Goal: Transaction & Acquisition: Purchase product/service

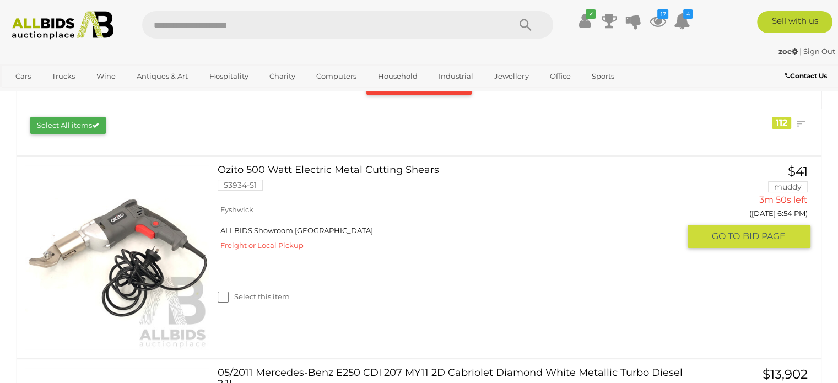
scroll to position [165, 0]
click at [260, 168] on link "Ozito 500 Watt Electric Metal Cutting Shears 53934-51" at bounding box center [452, 181] width 453 height 34
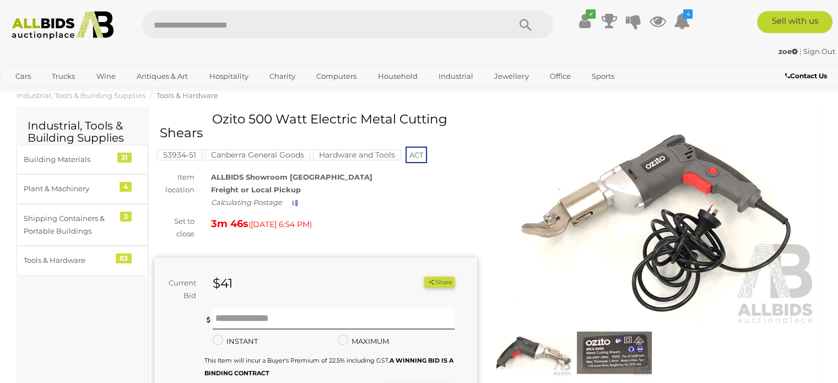
scroll to position [55, 0]
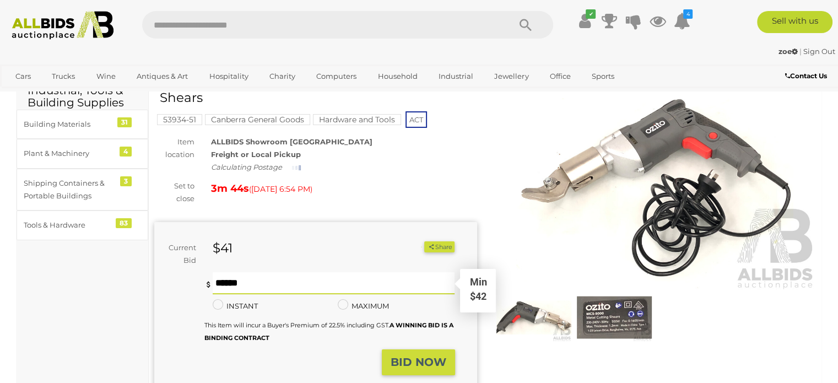
click at [357, 294] on input "text" at bounding box center [334, 283] width 243 height 22
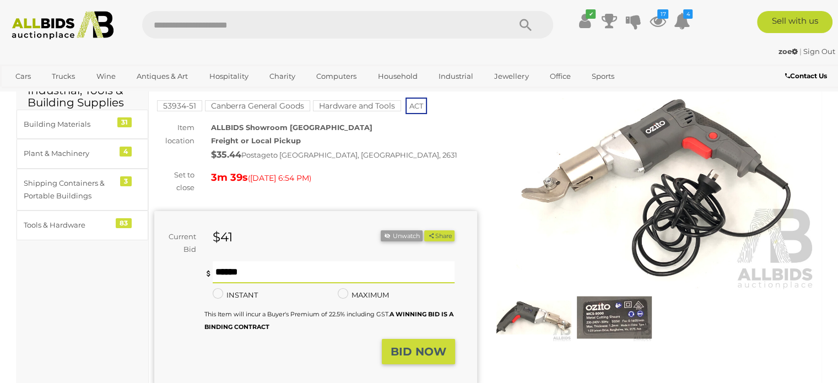
type input "**"
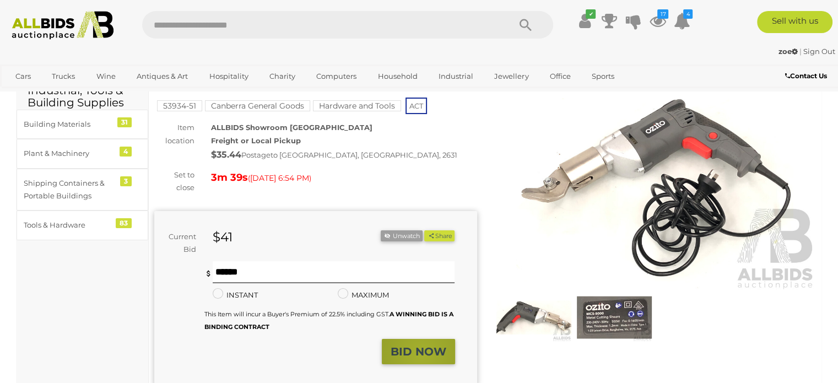
click at [422, 354] on strong "BID NOW" at bounding box center [419, 351] width 56 height 13
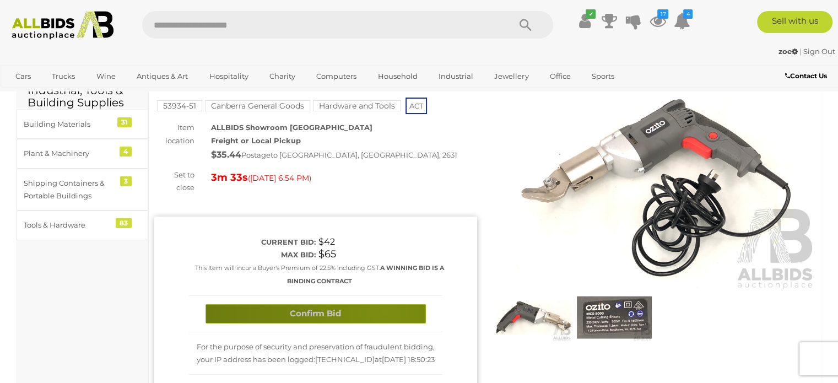
click at [384, 312] on button "Confirm Bid" at bounding box center [316, 313] width 220 height 19
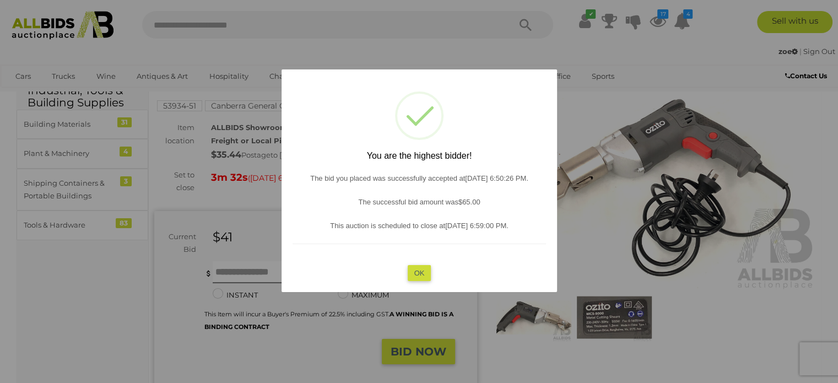
click at [421, 274] on button "OK" at bounding box center [419, 273] width 24 height 16
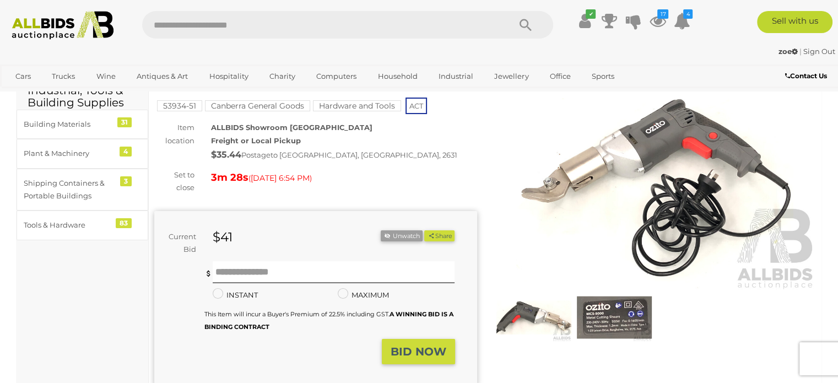
scroll to position [0, 0]
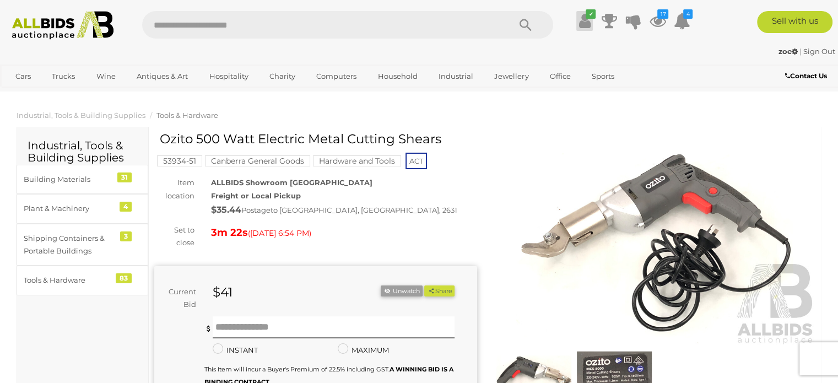
click at [586, 22] on icon at bounding box center [585, 21] width 12 height 20
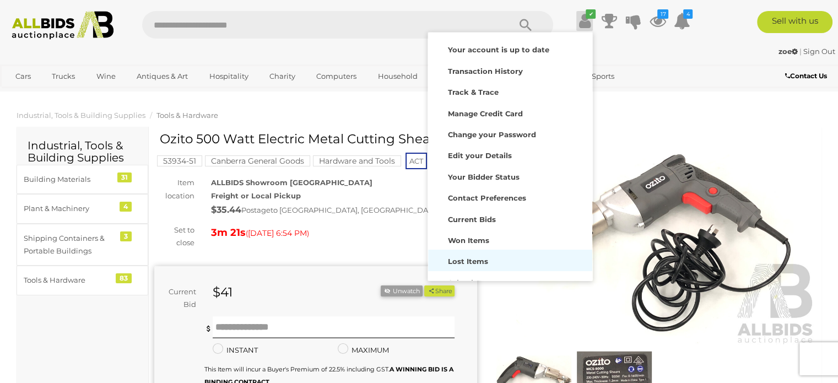
scroll to position [53, 0]
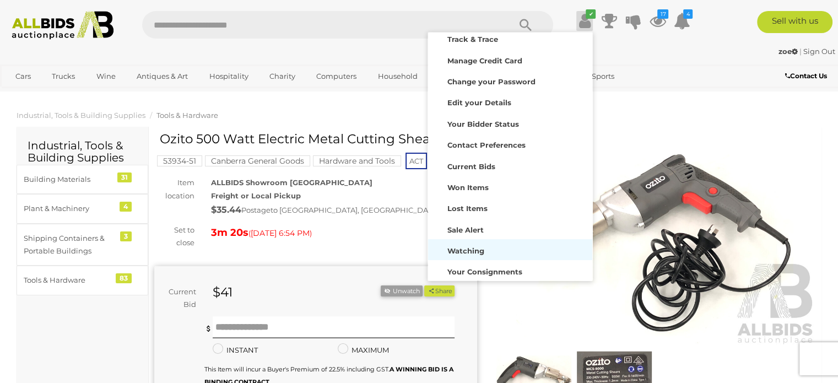
click at [468, 252] on strong "Watching" at bounding box center [466, 250] width 37 height 9
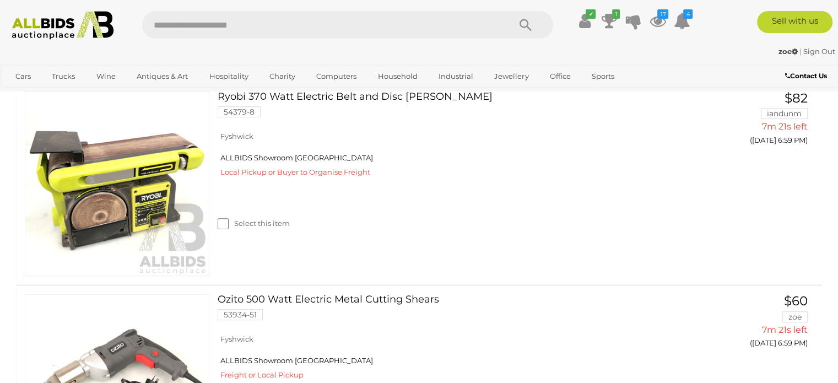
scroll to position [551, 0]
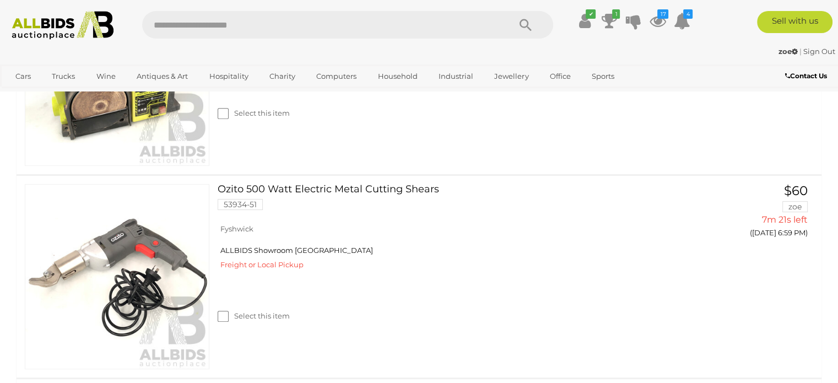
click at [621, 289] on div "Select this item" at bounding box center [453, 302] width 470 height 49
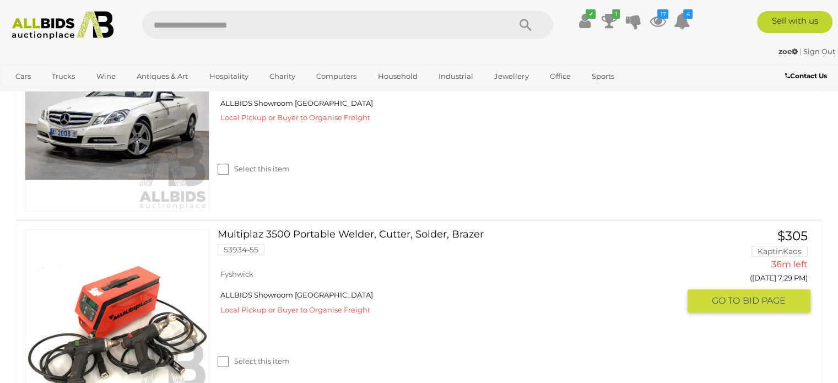
scroll to position [992, 0]
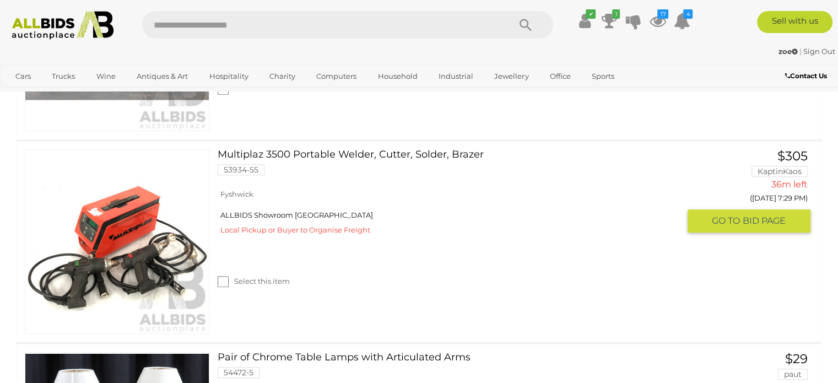
click at [134, 276] on img at bounding box center [117, 242] width 184 height 184
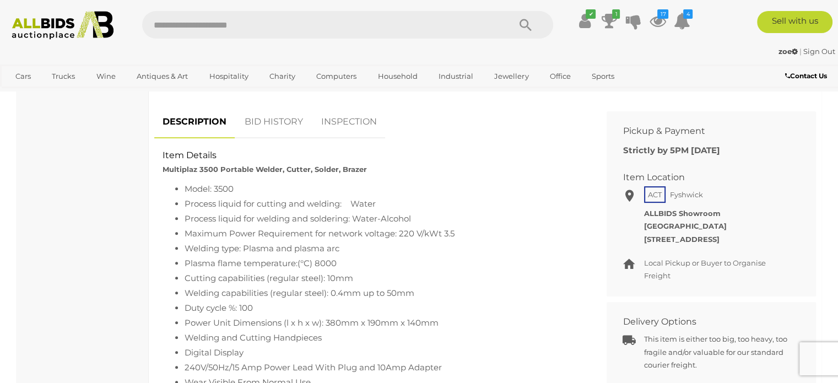
scroll to position [496, 0]
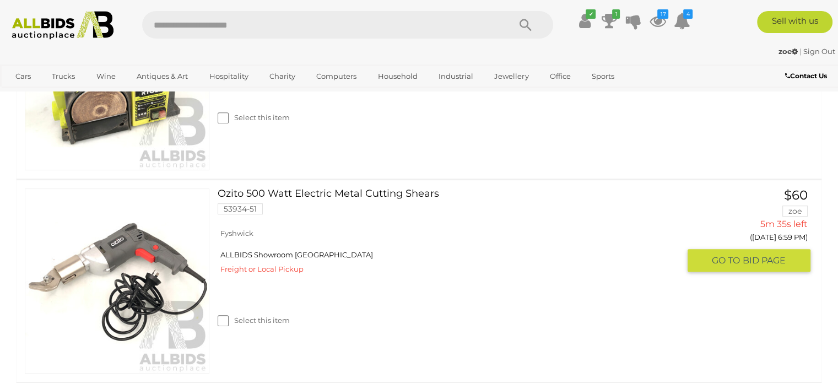
scroll to position [522, 0]
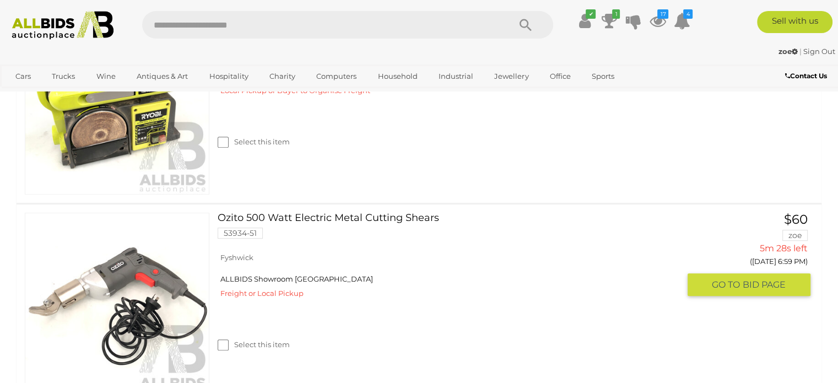
click at [317, 219] on link "Ozito 500 Watt Electric Metal Cutting Shears 53934-51" at bounding box center [452, 230] width 453 height 34
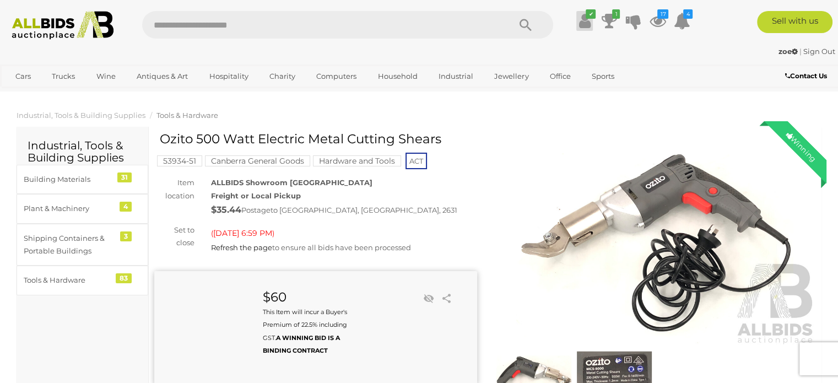
click at [581, 24] on icon at bounding box center [585, 21] width 12 height 20
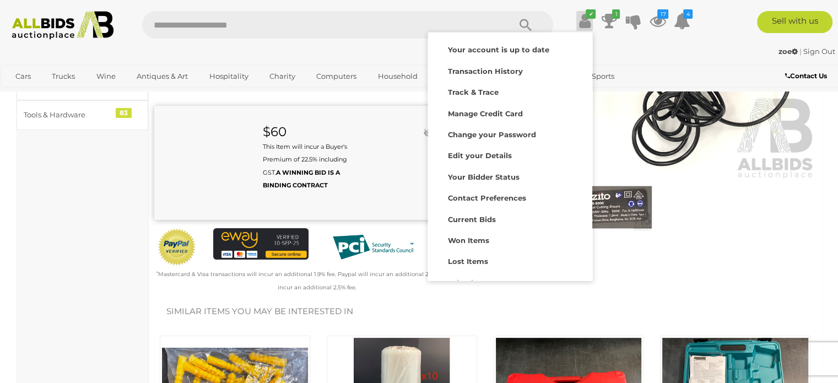
scroll to position [53, 0]
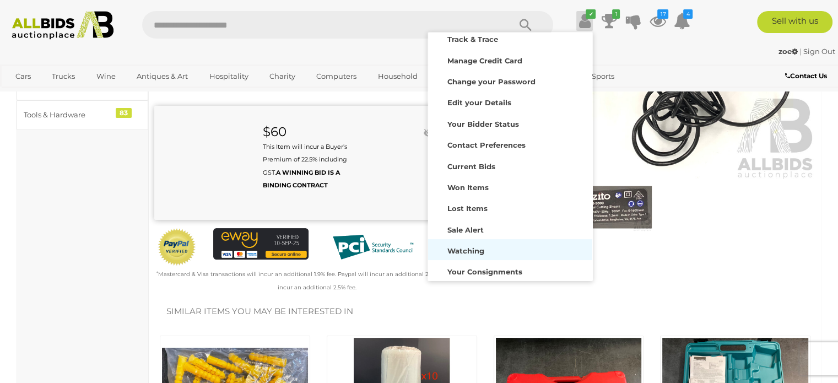
click at [496, 247] on div "Watching" at bounding box center [510, 249] width 159 height 15
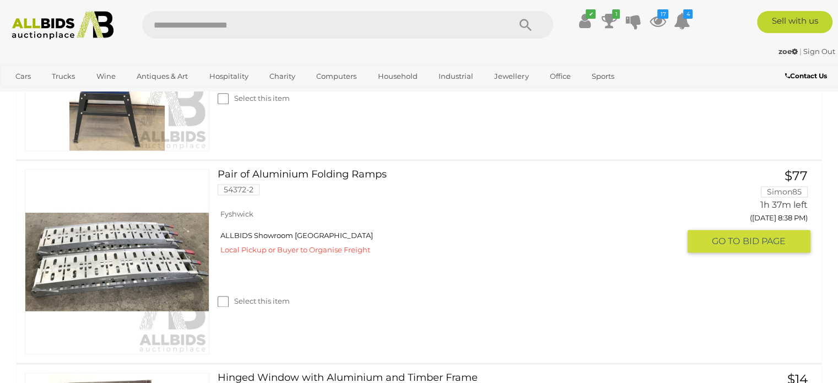
scroll to position [1378, 0]
